Goal: Information Seeking & Learning: Learn about a topic

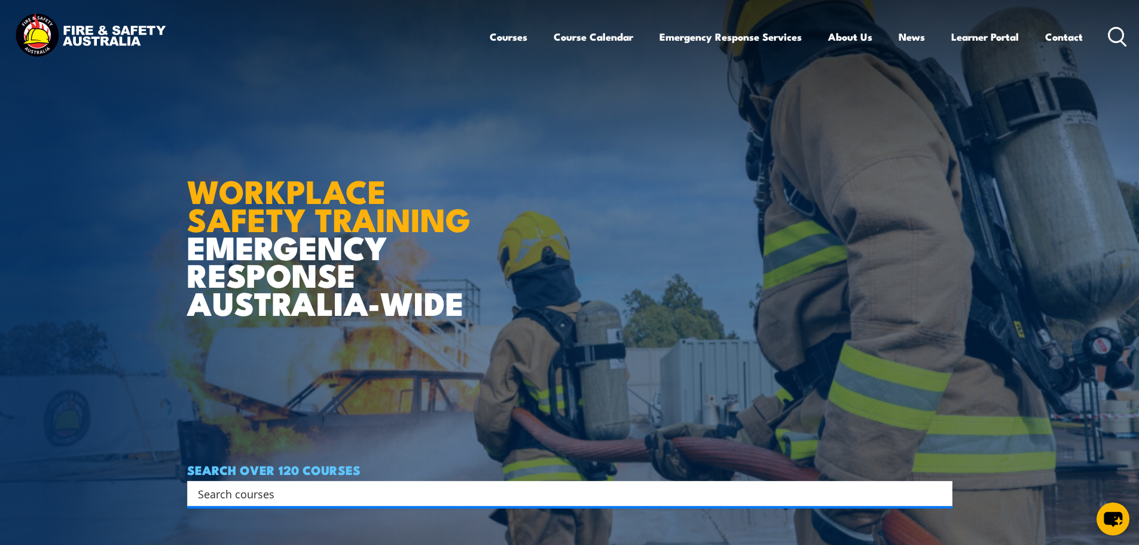
click at [126, 490] on img at bounding box center [569, 272] width 1139 height 545
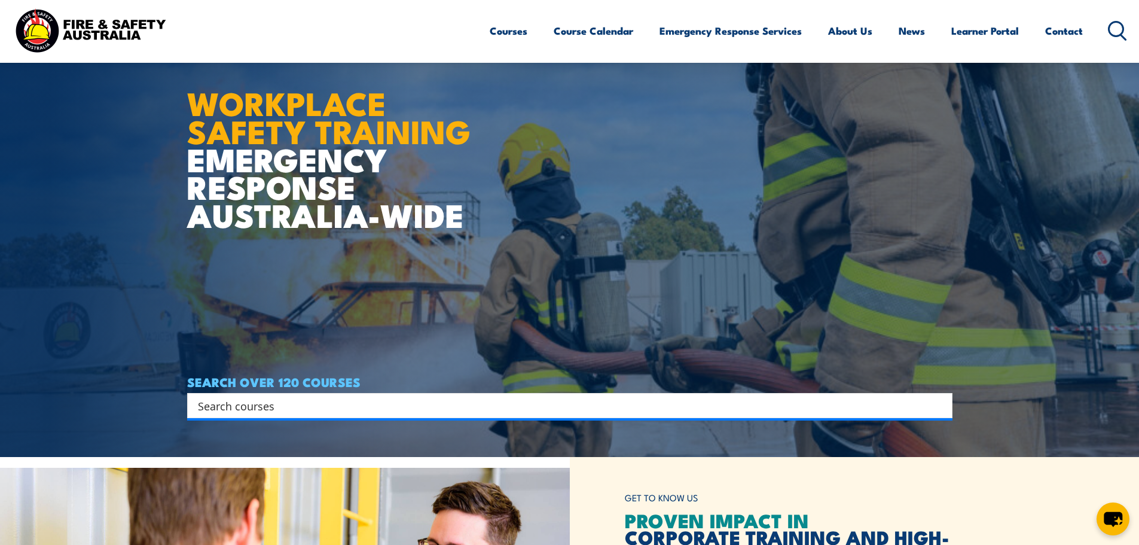
scroll to position [239, 0]
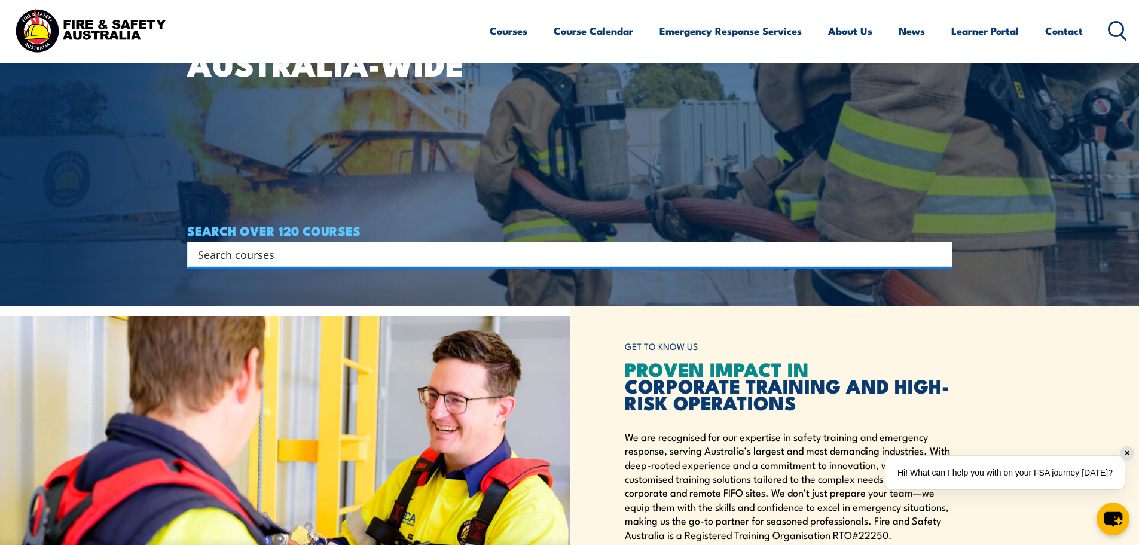
click at [313, 262] on input "Search input" at bounding box center [562, 254] width 728 height 18
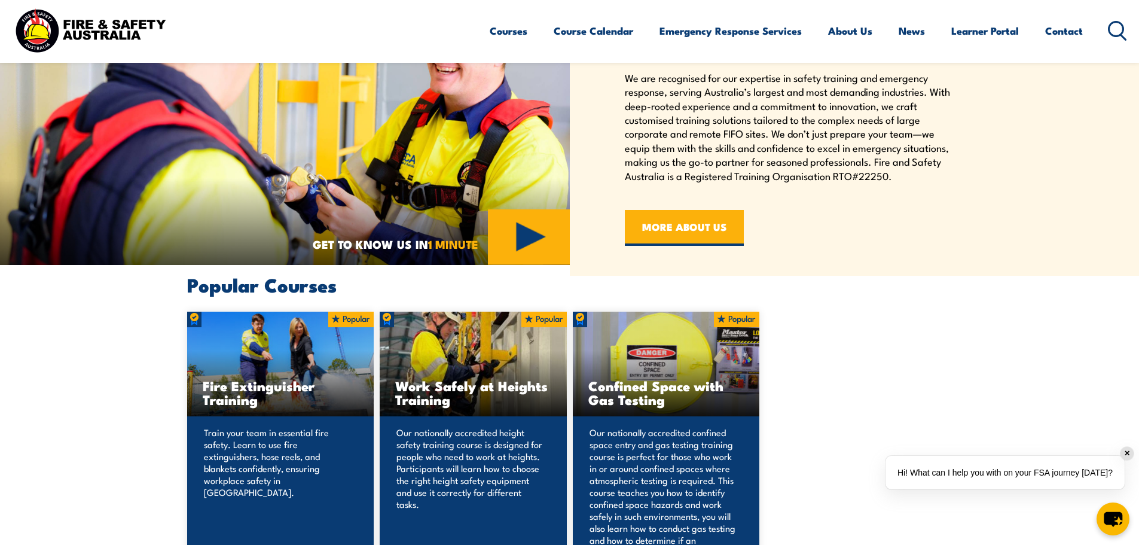
scroll to position [957, 0]
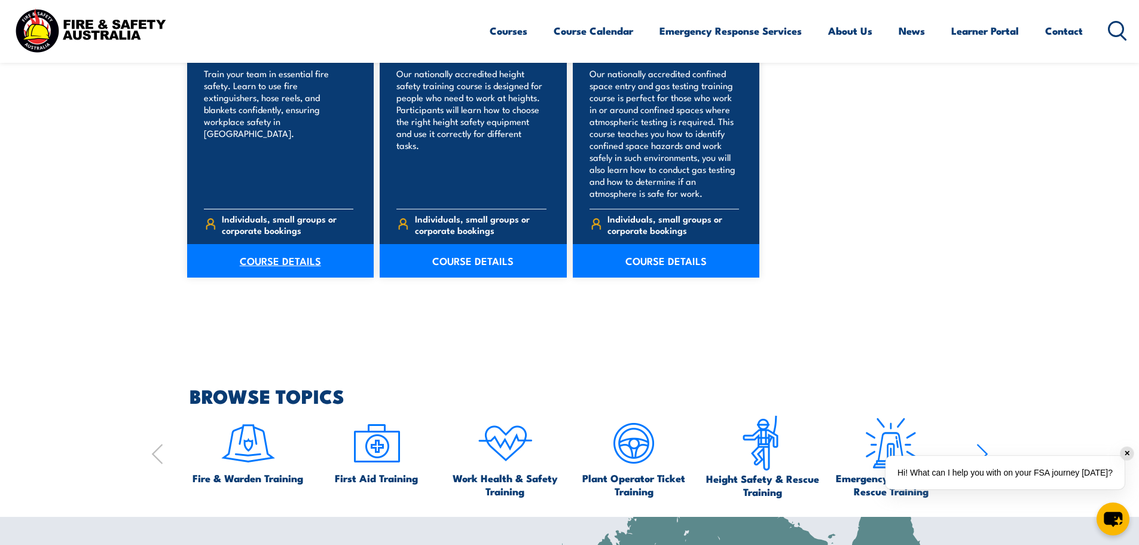
click at [287, 260] on link "COURSE DETAILS" at bounding box center [280, 260] width 187 height 33
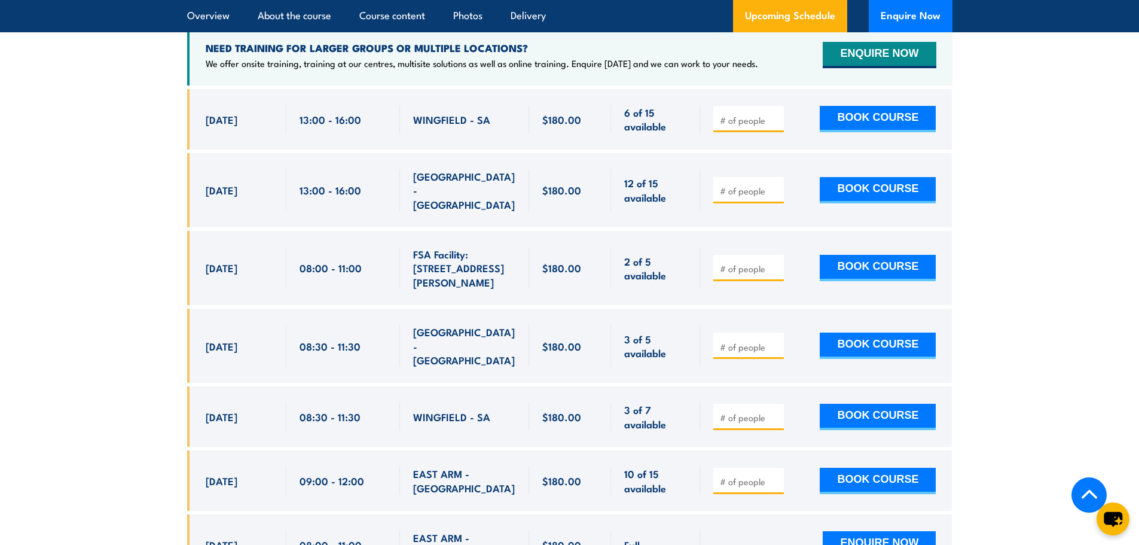
scroll to position [2272, 0]
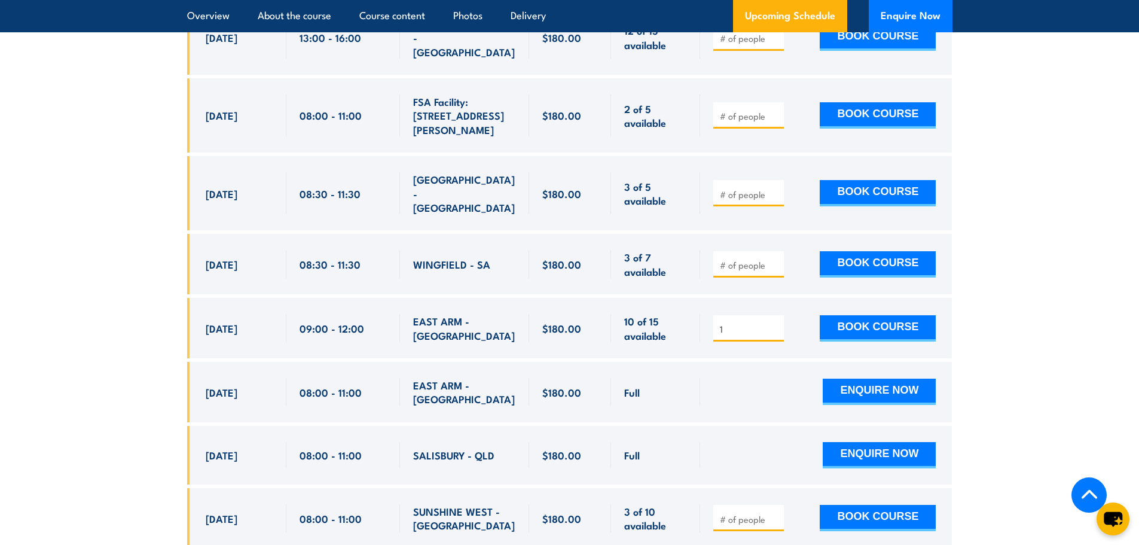
type input "1"
click at [771, 323] on input "1" at bounding box center [750, 329] width 60 height 12
click at [846, 315] on button "BOOK COURSE" at bounding box center [878, 328] width 116 height 26
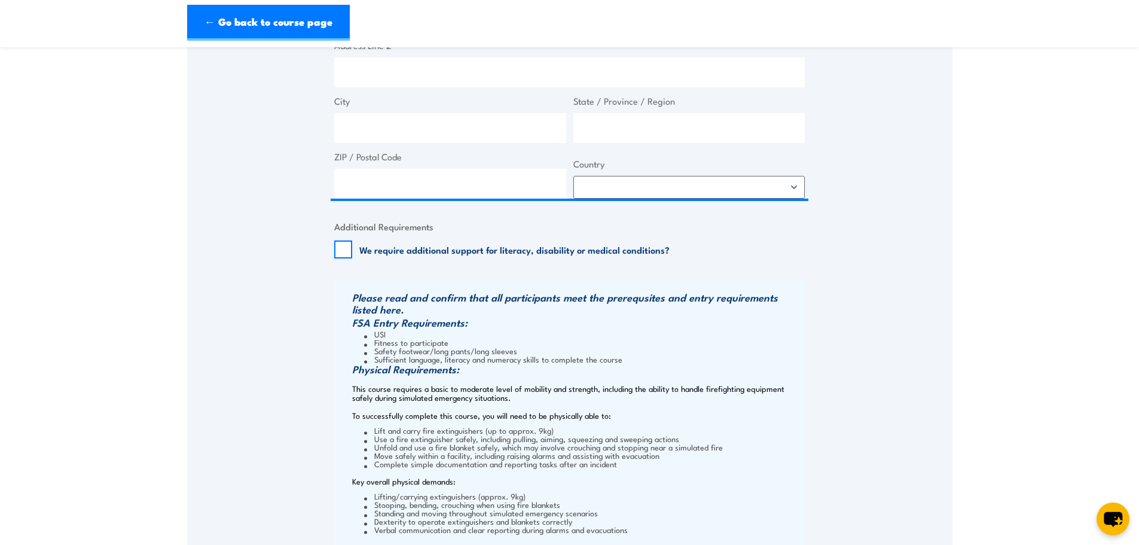
scroll to position [897, 0]
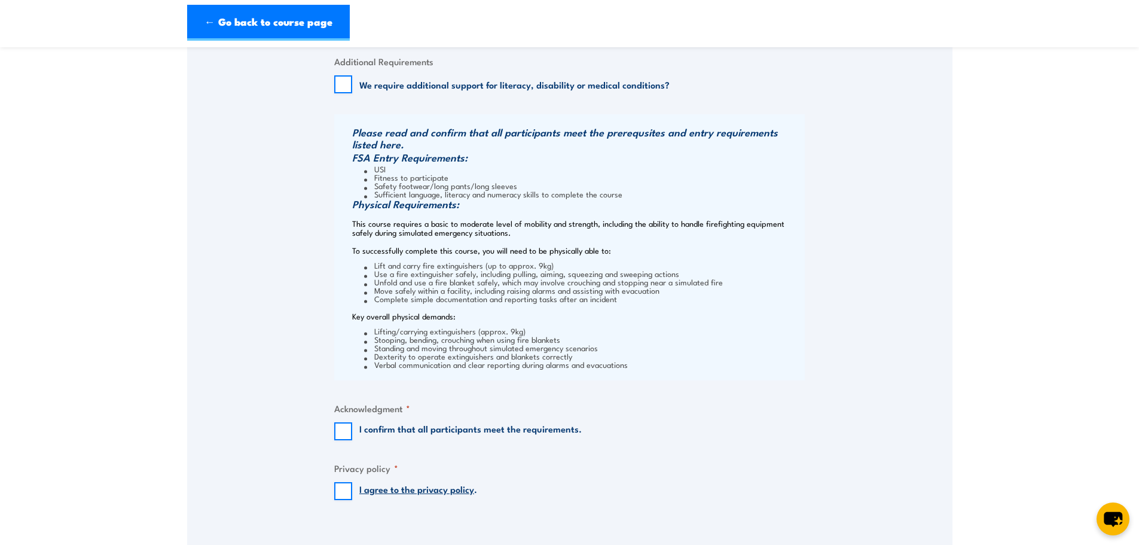
click at [386, 494] on link "I agree to the privacy policy" at bounding box center [416, 488] width 115 height 13
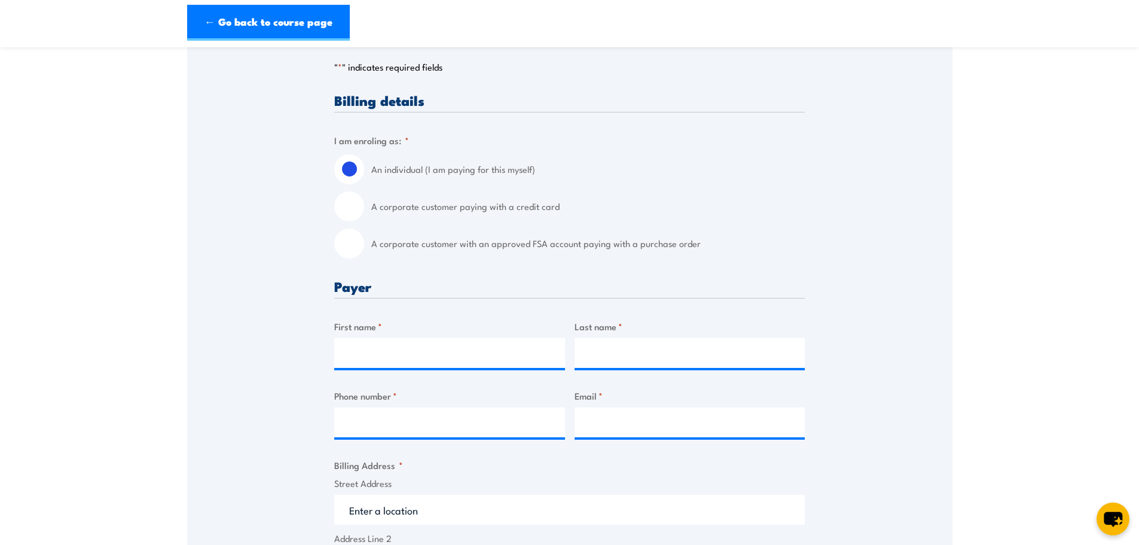
scroll to position [0, 0]
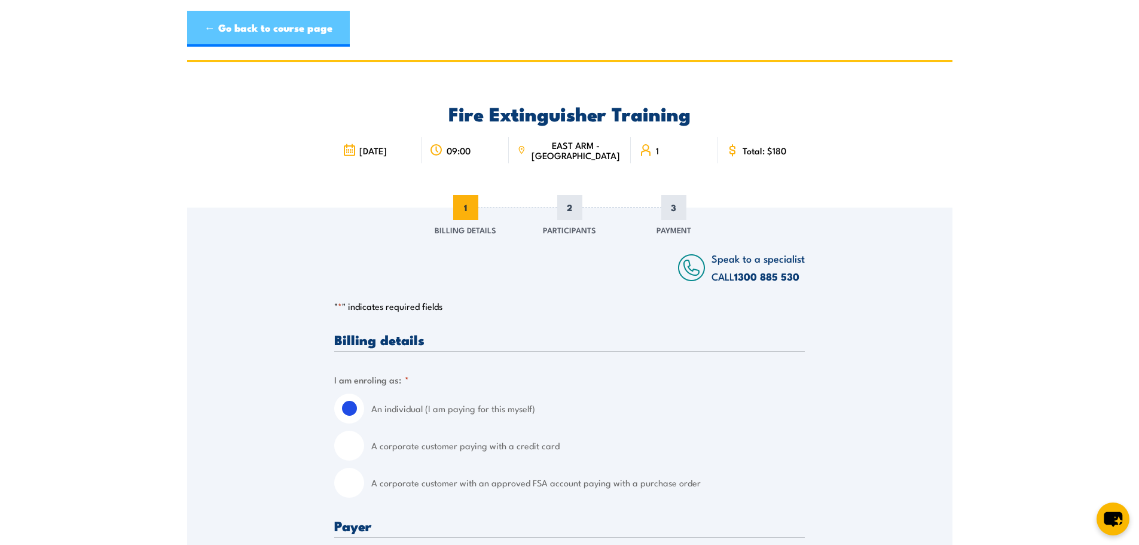
click at [224, 29] on link "← Go back to course page" at bounding box center [268, 29] width 163 height 36
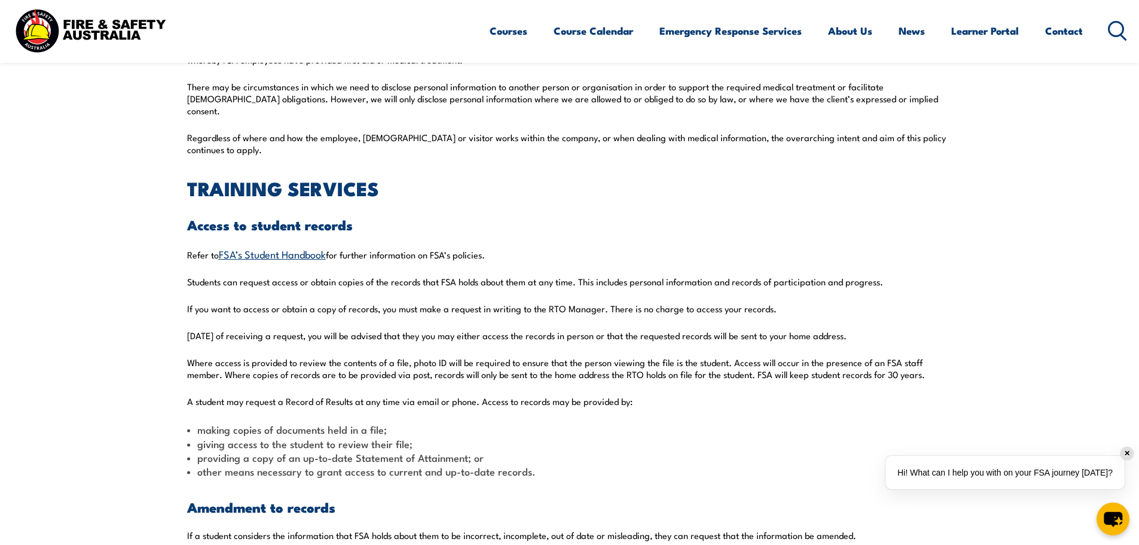
scroll to position [3050, 0]
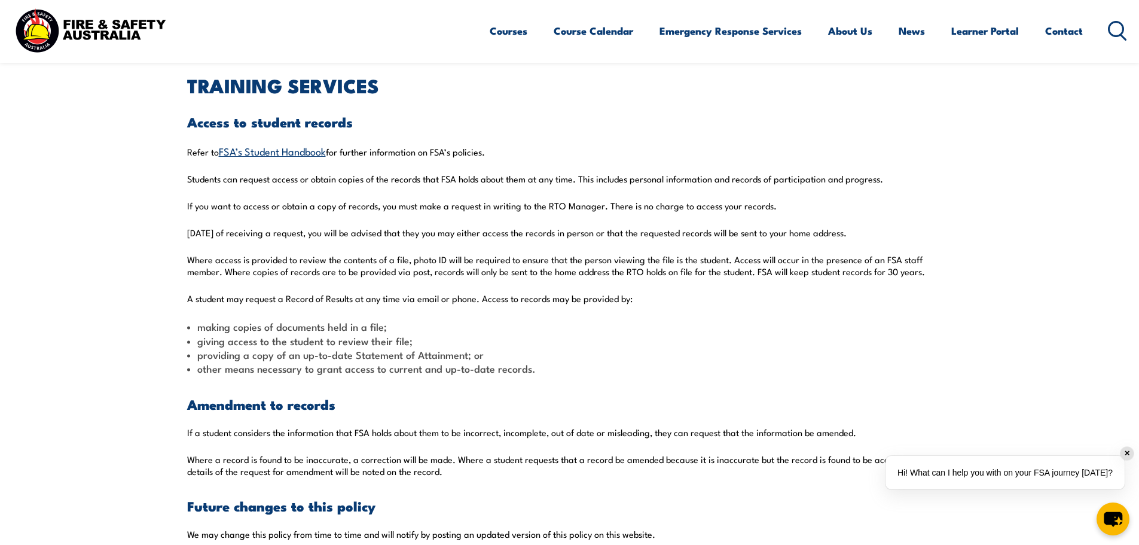
click at [276, 144] on link "FSA’s Student Handbook" at bounding box center [272, 151] width 107 height 14
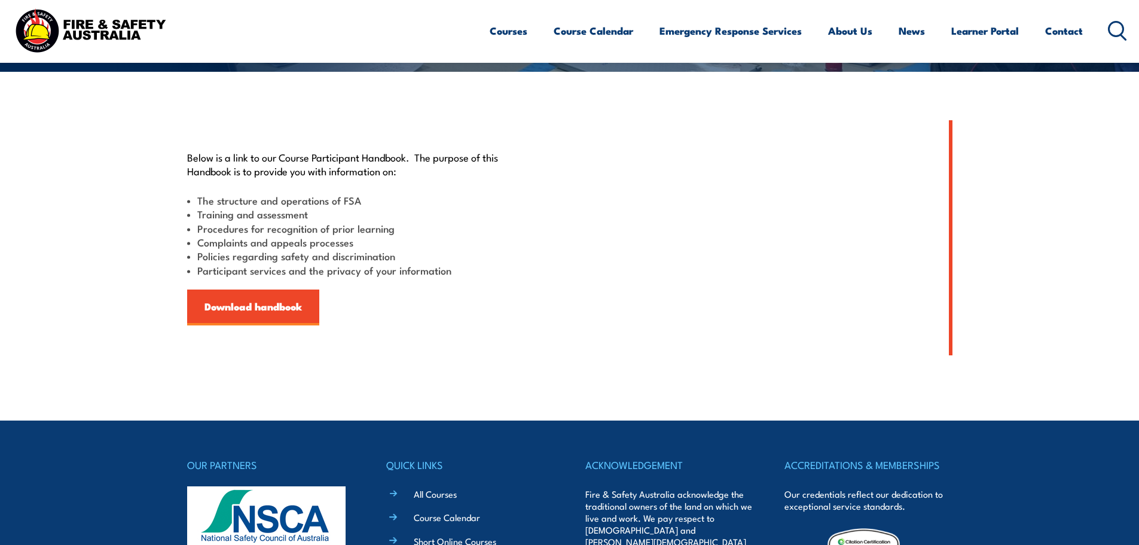
scroll to position [419, 0]
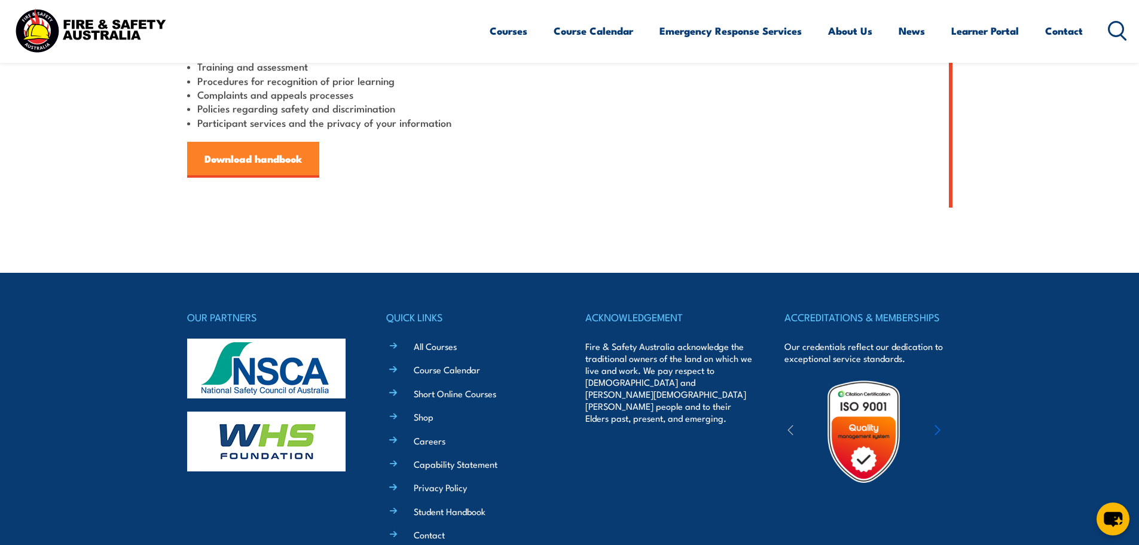
click at [248, 167] on link "Download handbook" at bounding box center [253, 160] width 132 height 36
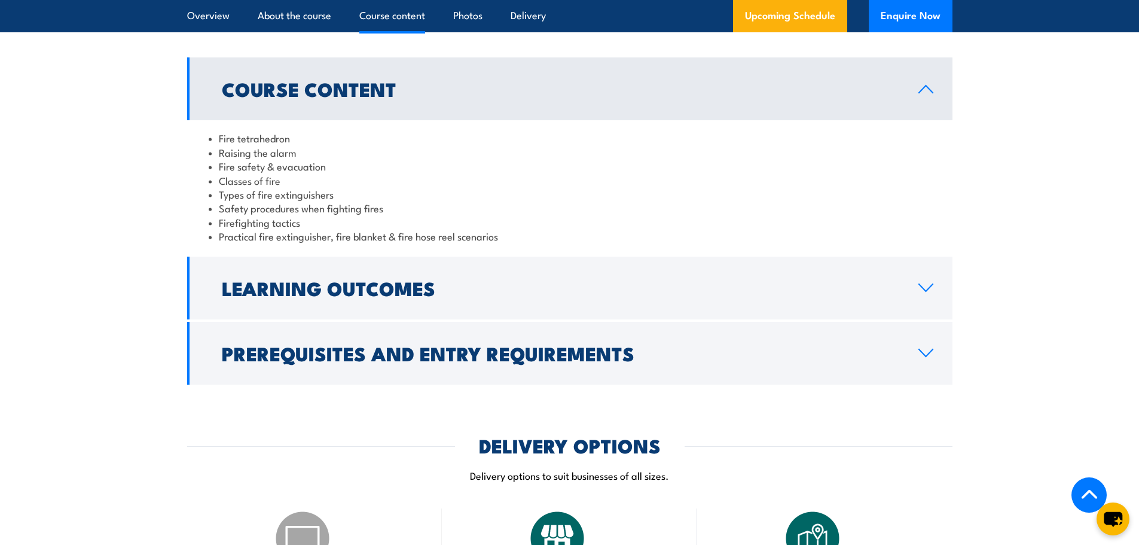
scroll to position [691, 0]
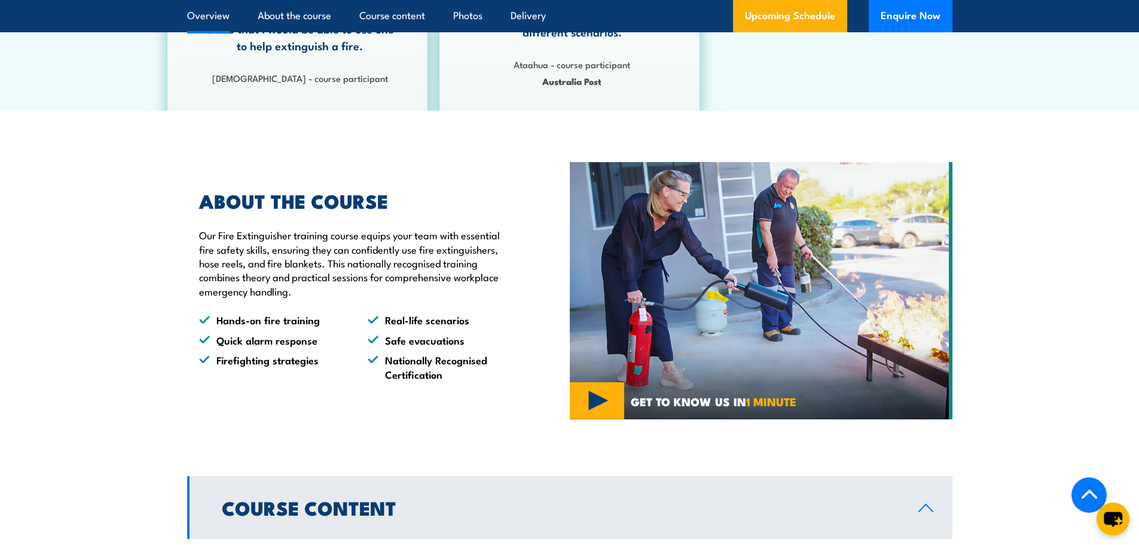
click at [212, 10] on link "Overview" at bounding box center [208, 16] width 42 height 32
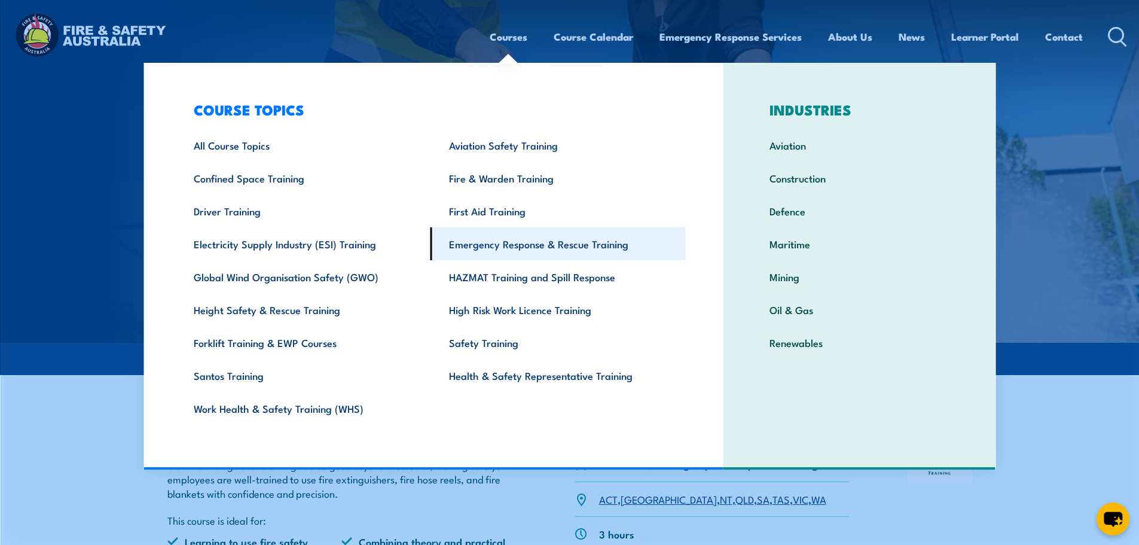
click at [526, 242] on link "Emergency Response & Rescue Training" at bounding box center [558, 243] width 255 height 33
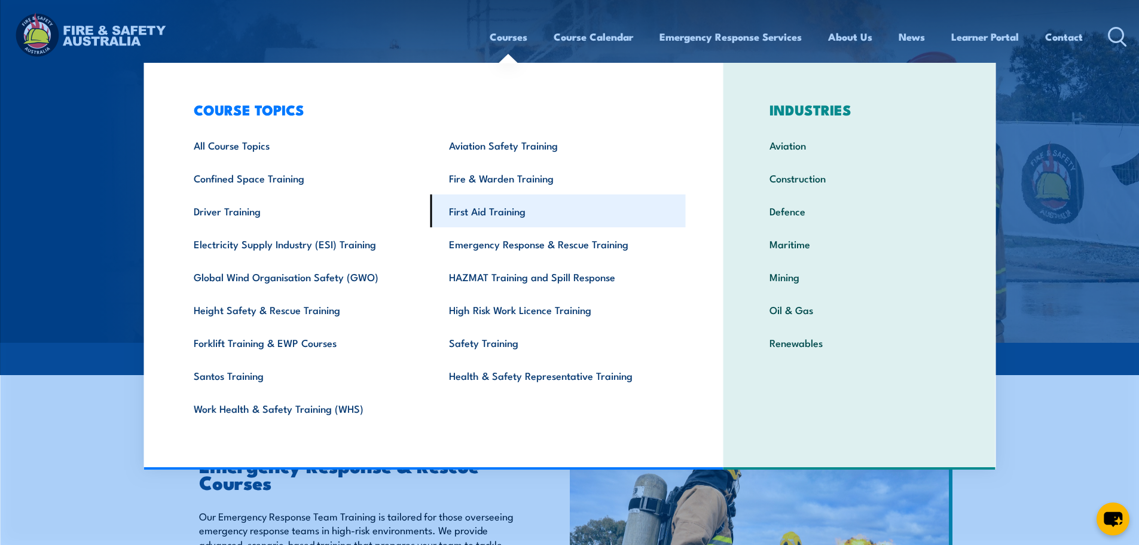
drag, startPoint x: 495, startPoint y: 209, endPoint x: 502, endPoint y: 206, distance: 7.6
click at [495, 209] on link "First Aid Training" at bounding box center [558, 210] width 255 height 33
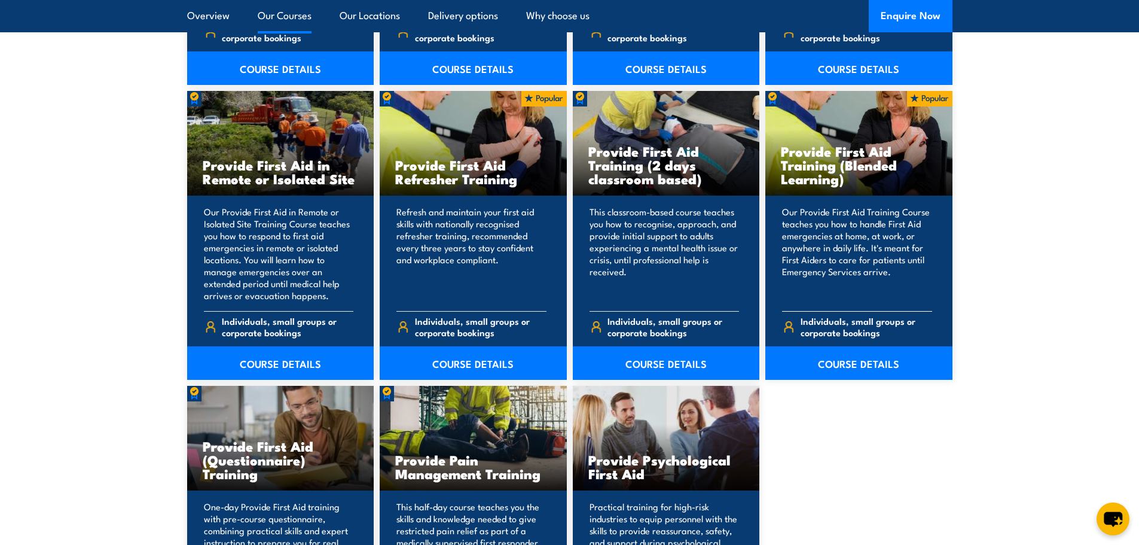
scroll to position [1913, 0]
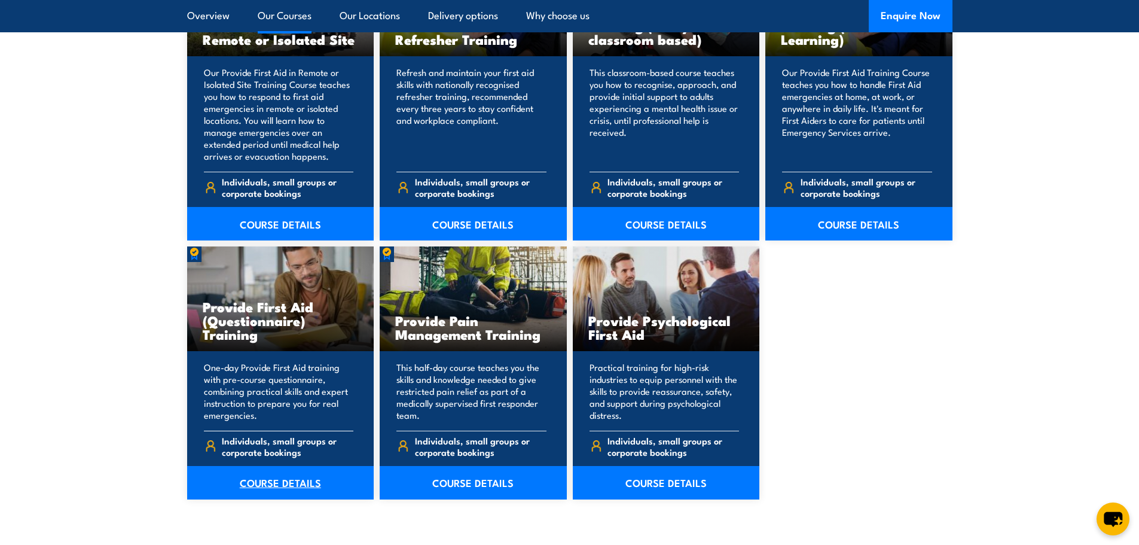
drag, startPoint x: 283, startPoint y: 485, endPoint x: 291, endPoint y: 484, distance: 7.8
click at [283, 485] on link "COURSE DETAILS" at bounding box center [280, 482] width 187 height 33
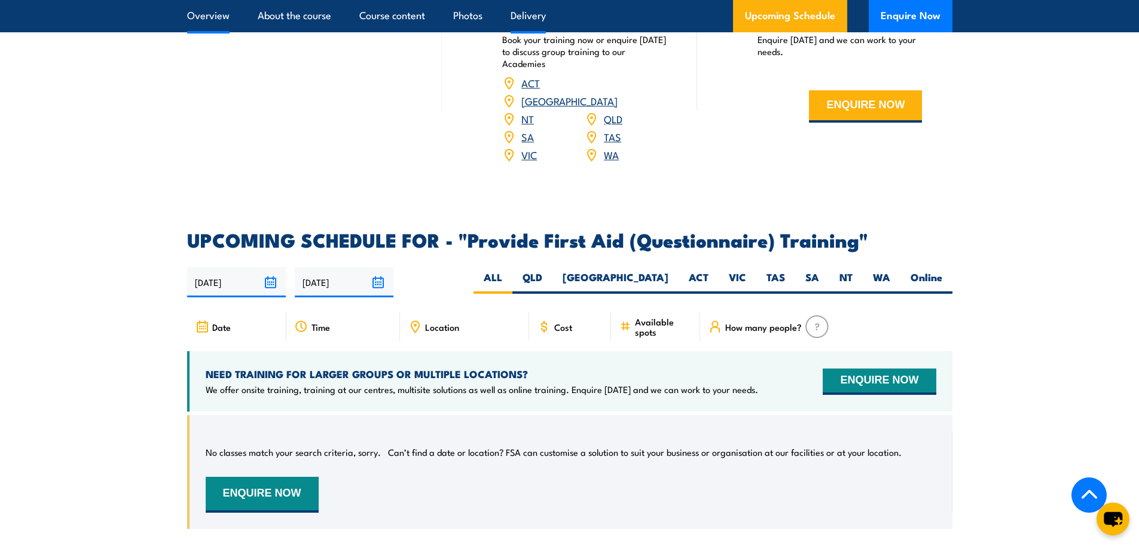
scroll to position [1615, 0]
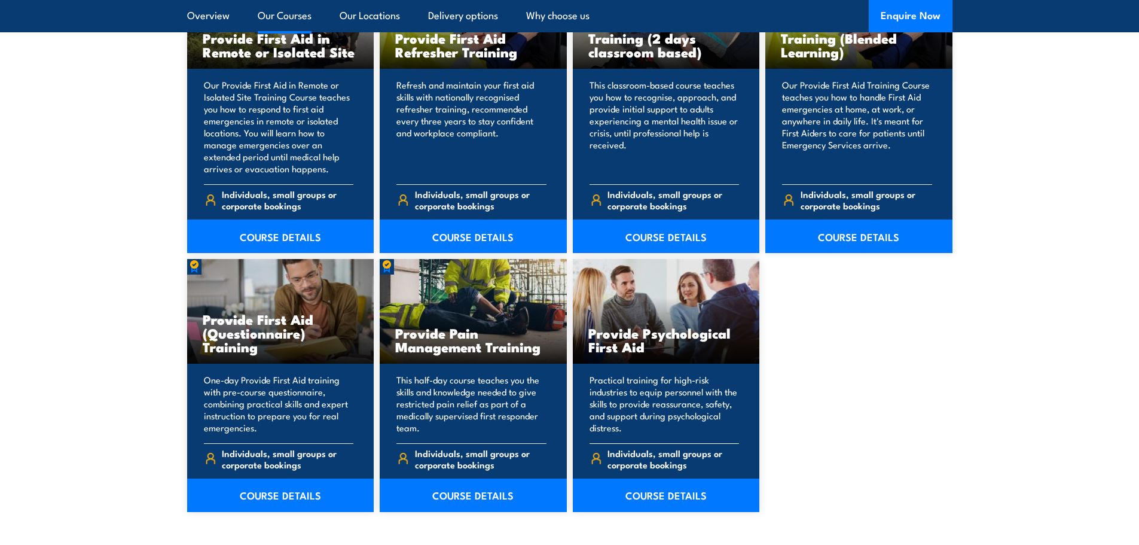
scroll to position [1913, 0]
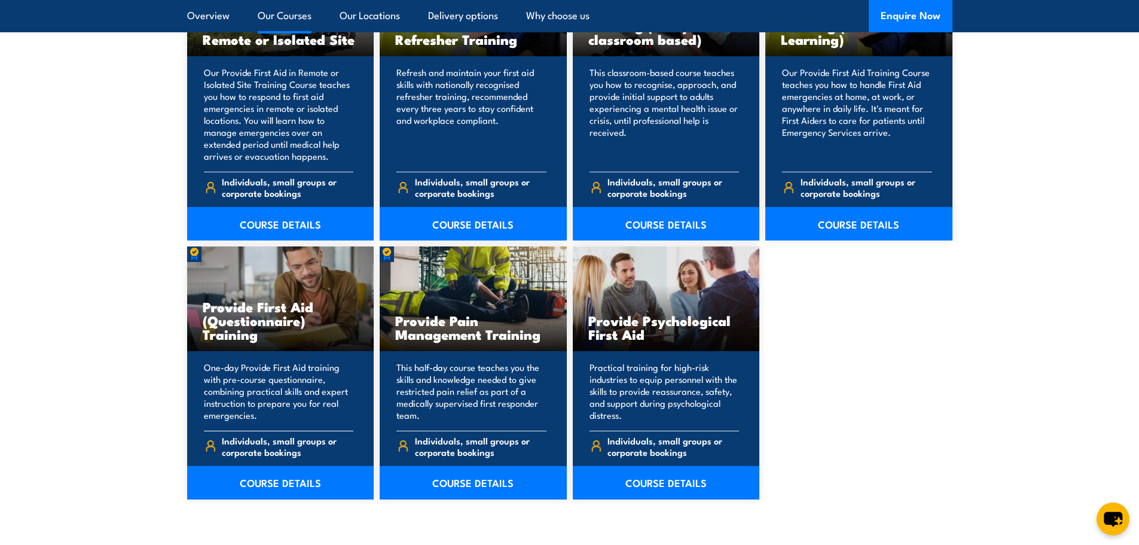
drag, startPoint x: 261, startPoint y: 335, endPoint x: 203, endPoint y: 305, distance: 65.3
click at [203, 305] on h3 "Provide First Aid (Questionnaire) Training" at bounding box center [281, 320] width 156 height 41
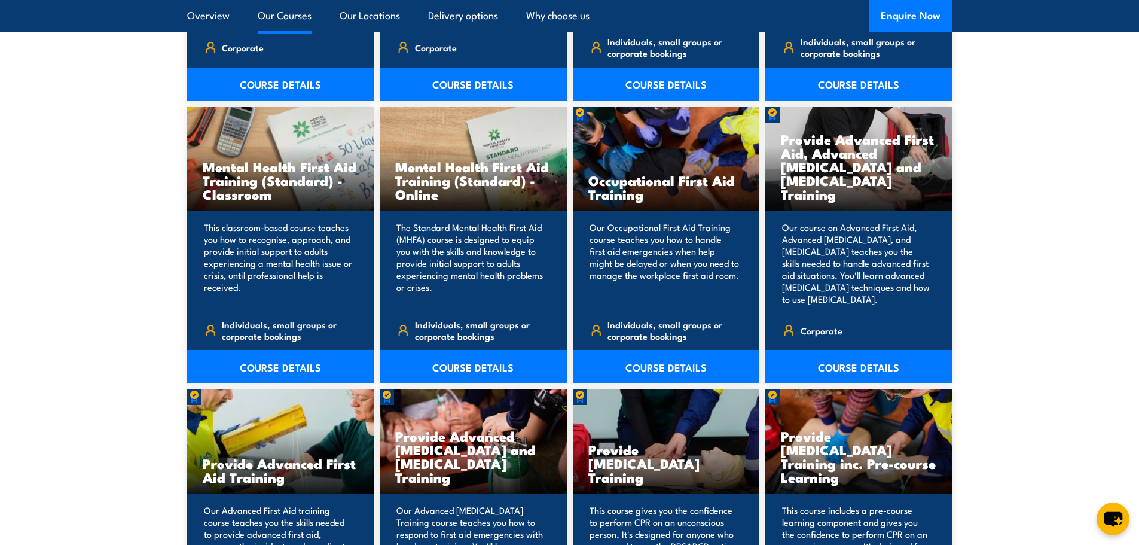
scroll to position [1076, 0]
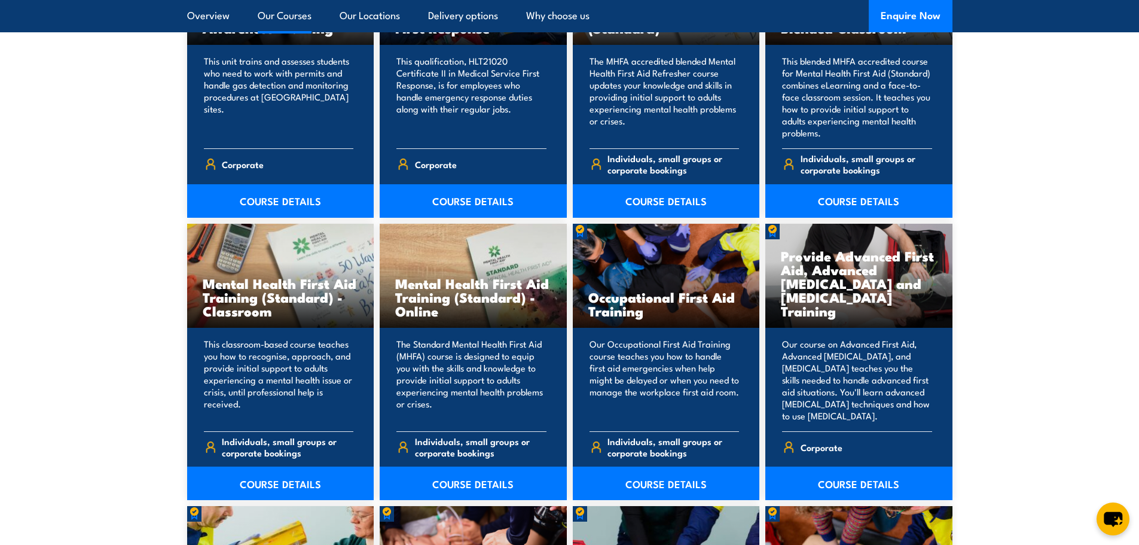
click at [69, 10] on section "Overview Our Courses Our Locations Delivery options Why choose us Enquire Now" at bounding box center [569, 16] width 1139 height 32
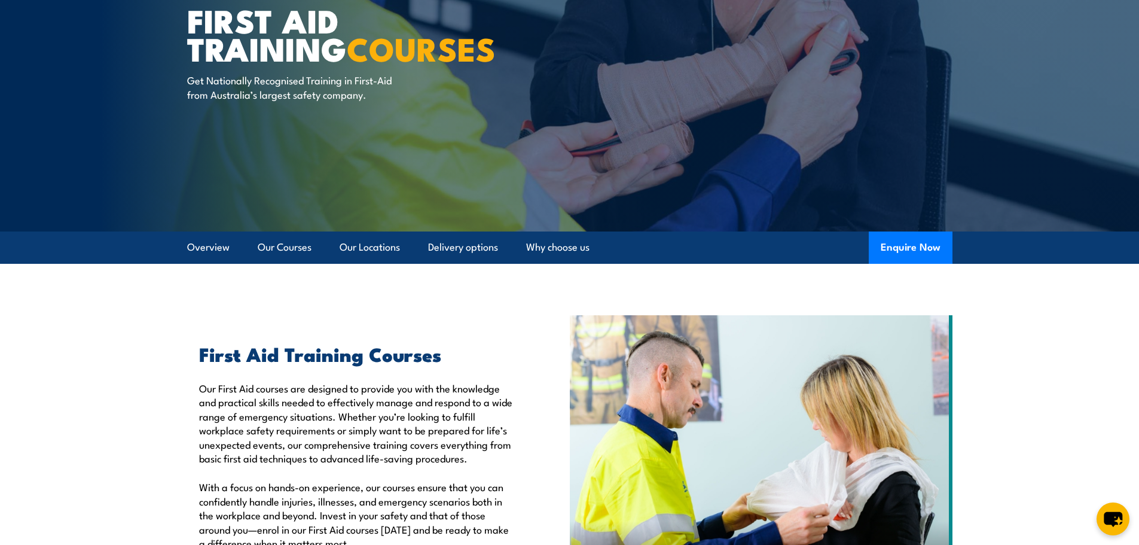
scroll to position [0, 0]
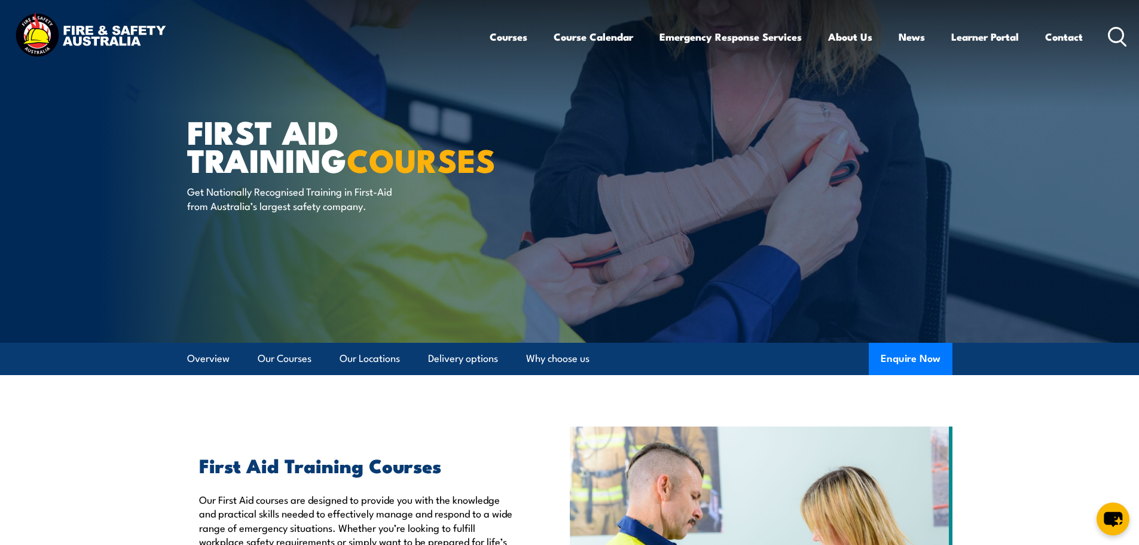
click at [68, 28] on img at bounding box center [90, 36] width 157 height 51
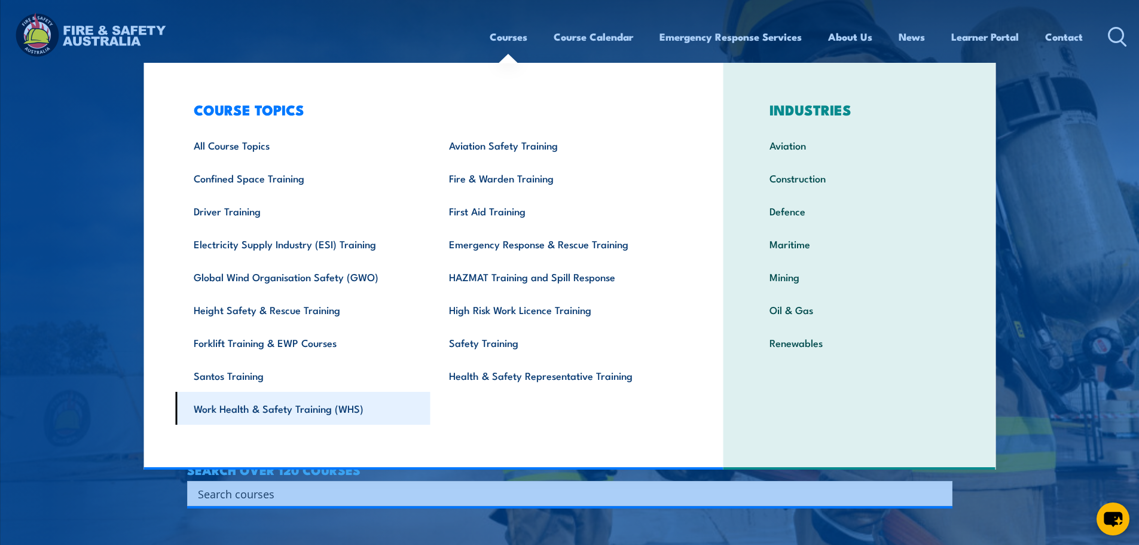
click at [340, 405] on link "Work Health & Safety Training (WHS)" at bounding box center [302, 408] width 255 height 33
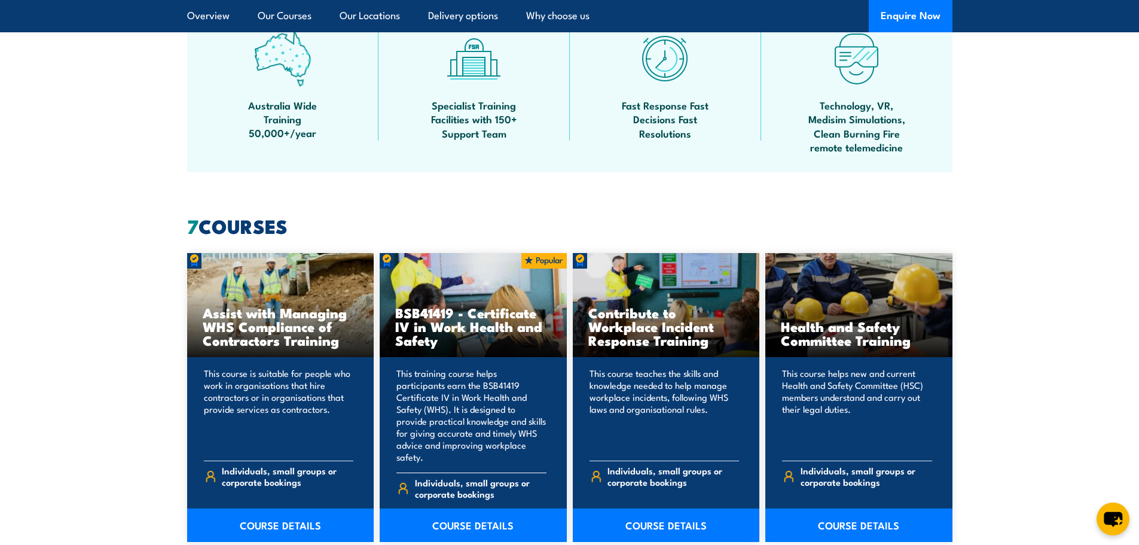
scroll to position [837, 0]
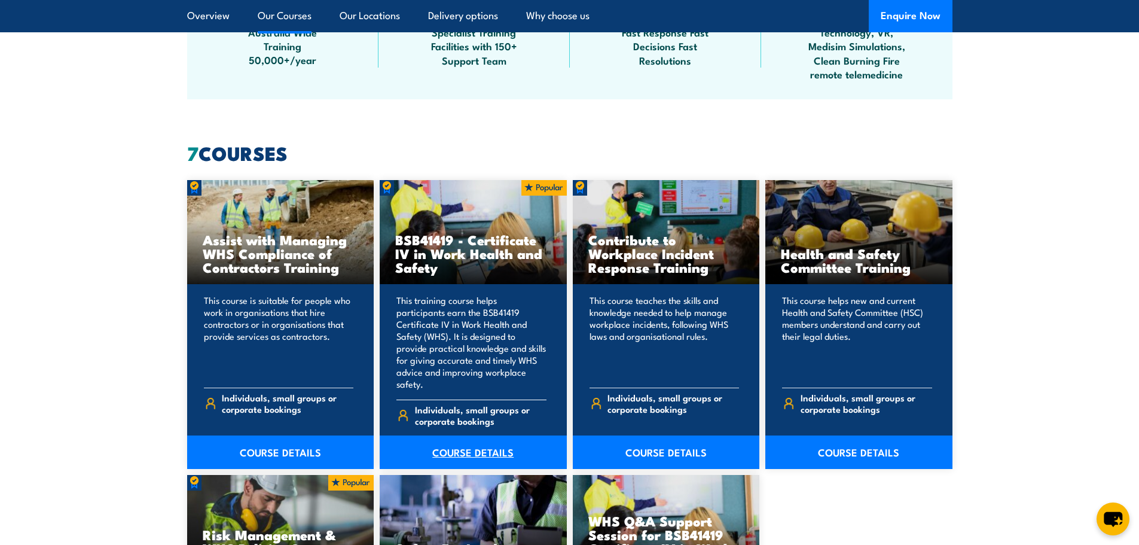
click at [476, 435] on link "COURSE DETAILS" at bounding box center [473, 451] width 187 height 33
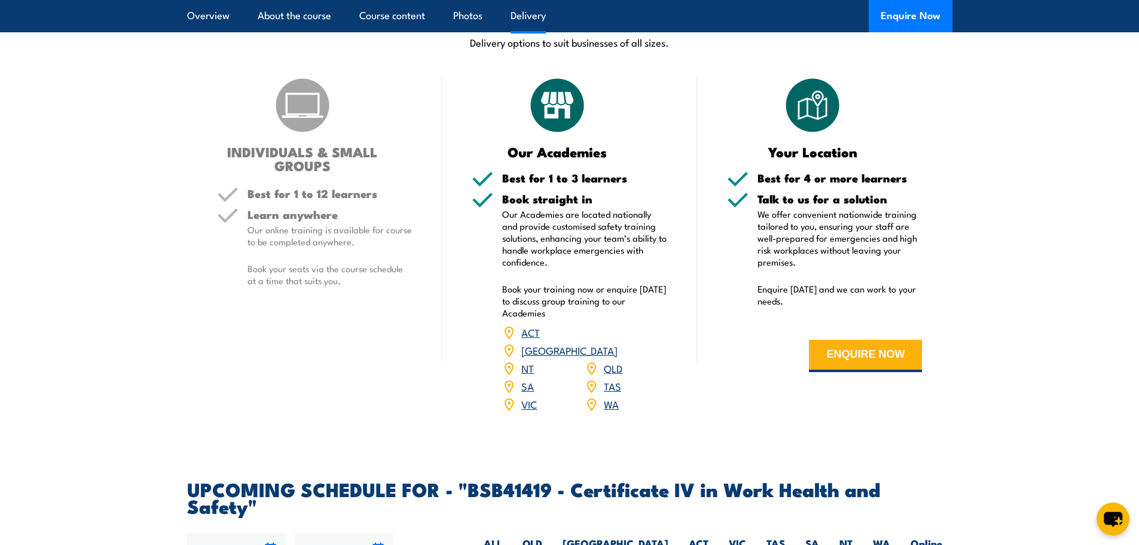
scroll to position [3707, 0]
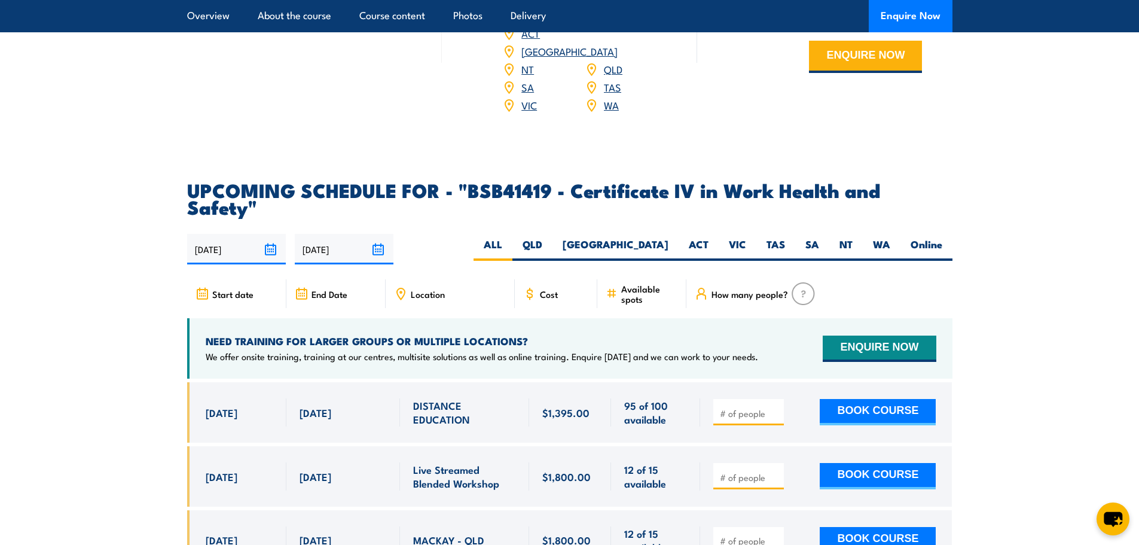
drag, startPoint x: 871, startPoint y: 143, endPoint x: 907, endPoint y: 142, distance: 35.3
click at [874, 181] on h2 "UPCOMING SCHEDULE FOR - "BSB41419 - Certificate IV in Work Health and Safety"" at bounding box center [569, 197] width 765 height 33
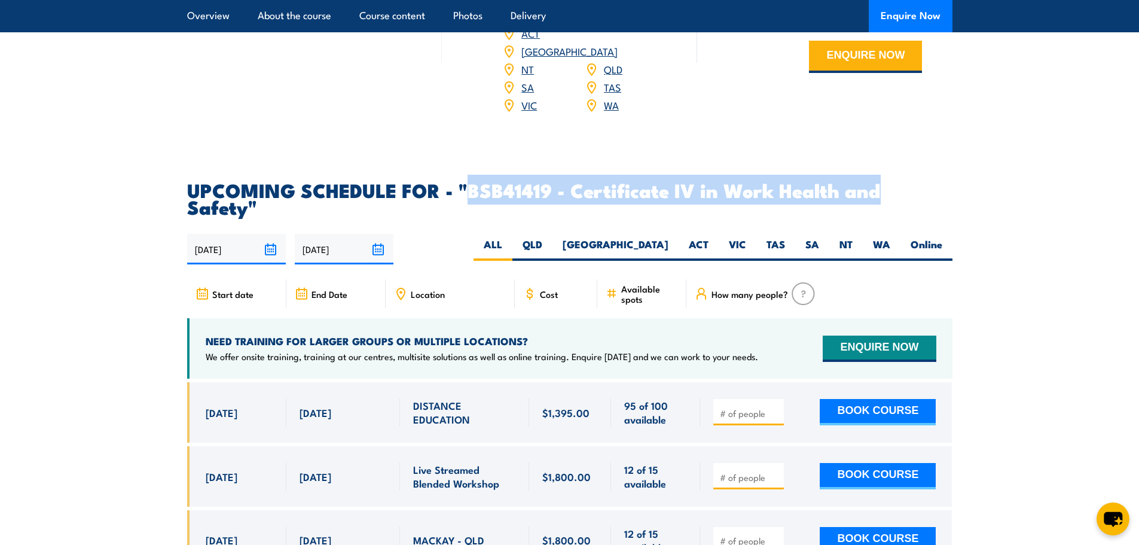
drag, startPoint x: 911, startPoint y: 140, endPoint x: 470, endPoint y: 143, distance: 440.7
click at [470, 181] on h2 "UPCOMING SCHEDULE FOR - "BSB41419 - Certificate IV in Work Health and Safety"" at bounding box center [569, 197] width 765 height 33
copy h2 "BSB41419 - Certificate IV in Work Health and"
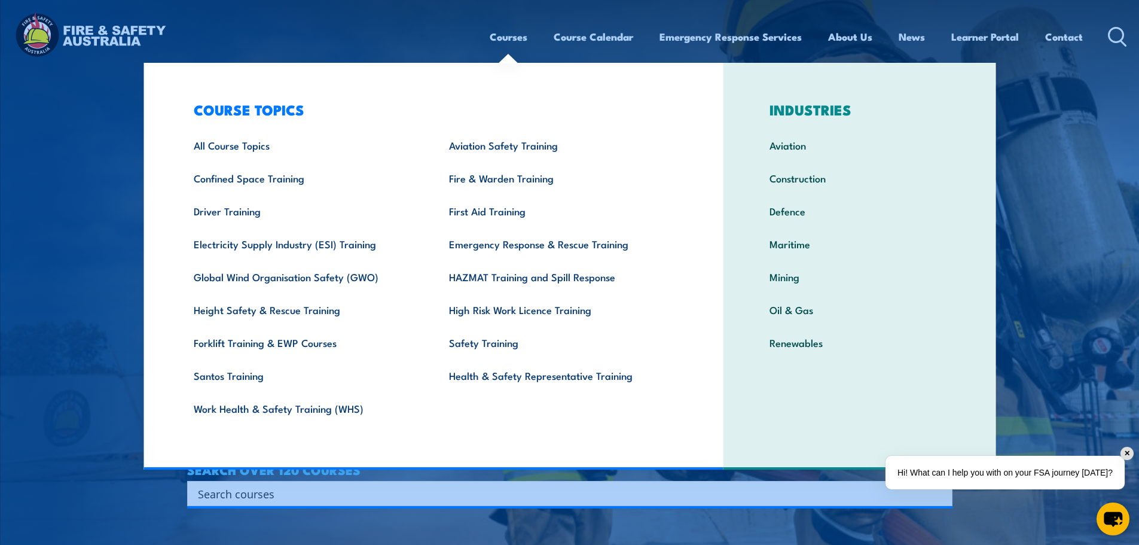
click at [98, 343] on img at bounding box center [569, 272] width 1139 height 545
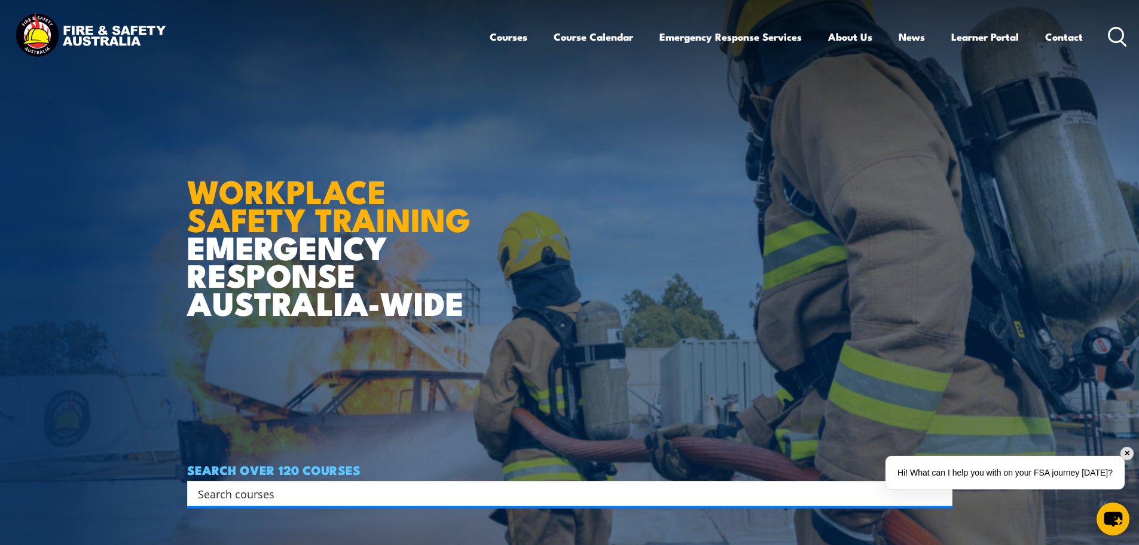
click at [118, 468] on img at bounding box center [569, 272] width 1139 height 545
